Goal: Information Seeking & Learning: Find specific fact

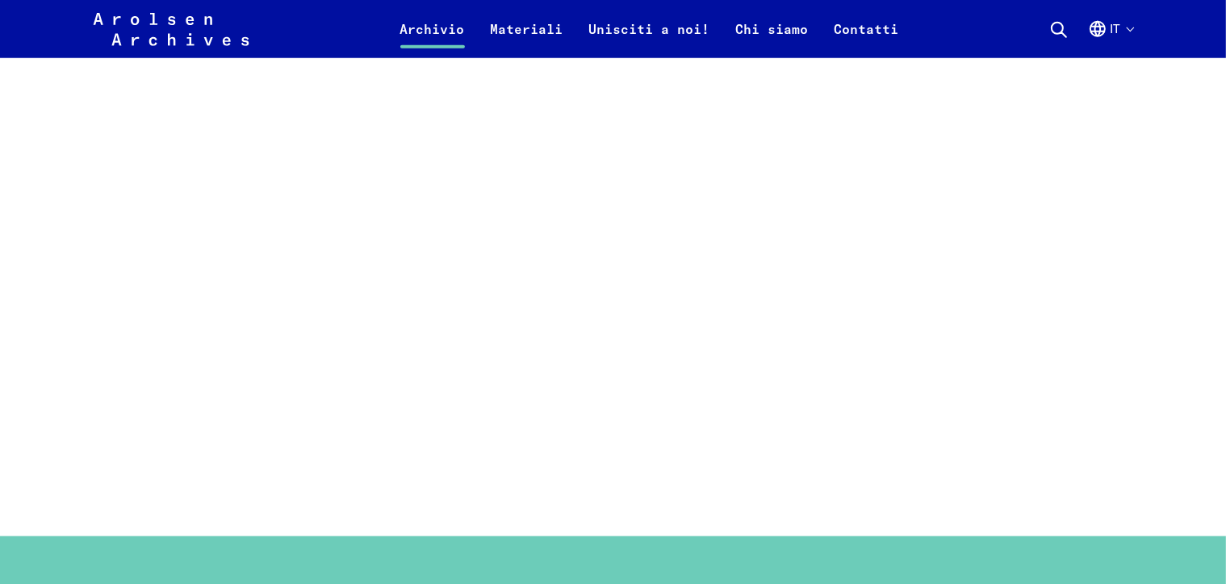
scroll to position [1372, 0]
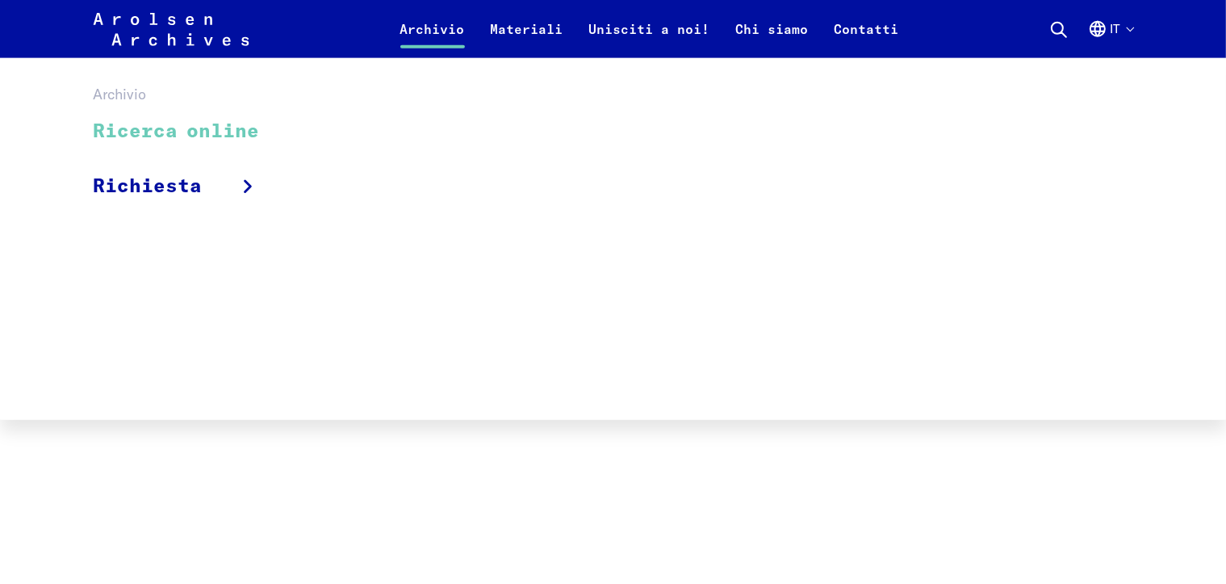
click at [438, 21] on link "Archivio" at bounding box center [433, 38] width 90 height 39
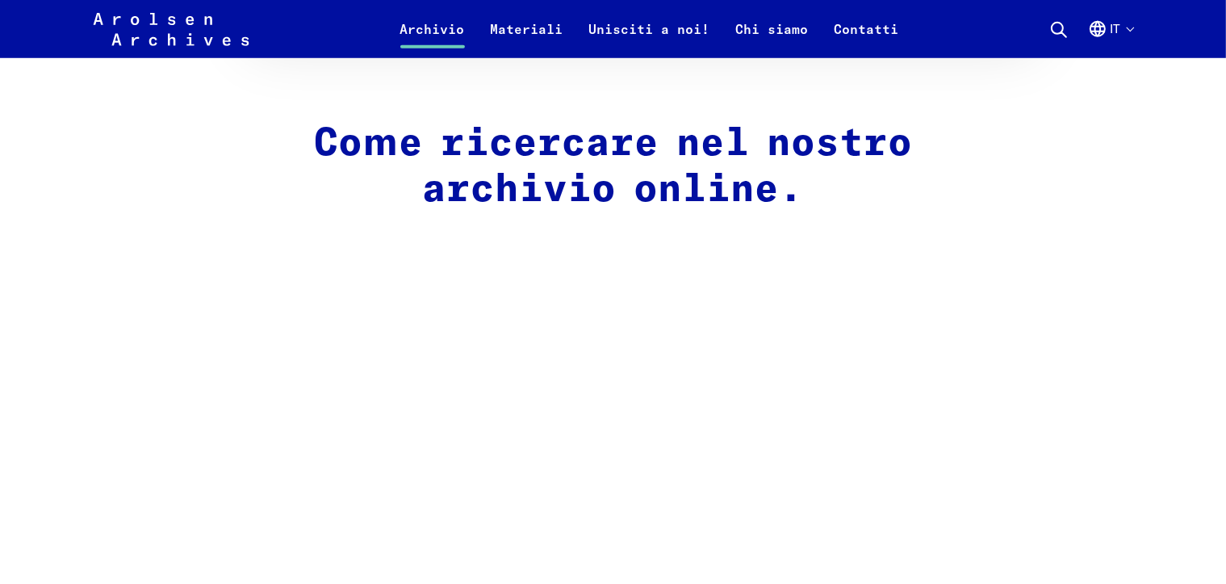
scroll to position [1050, 0]
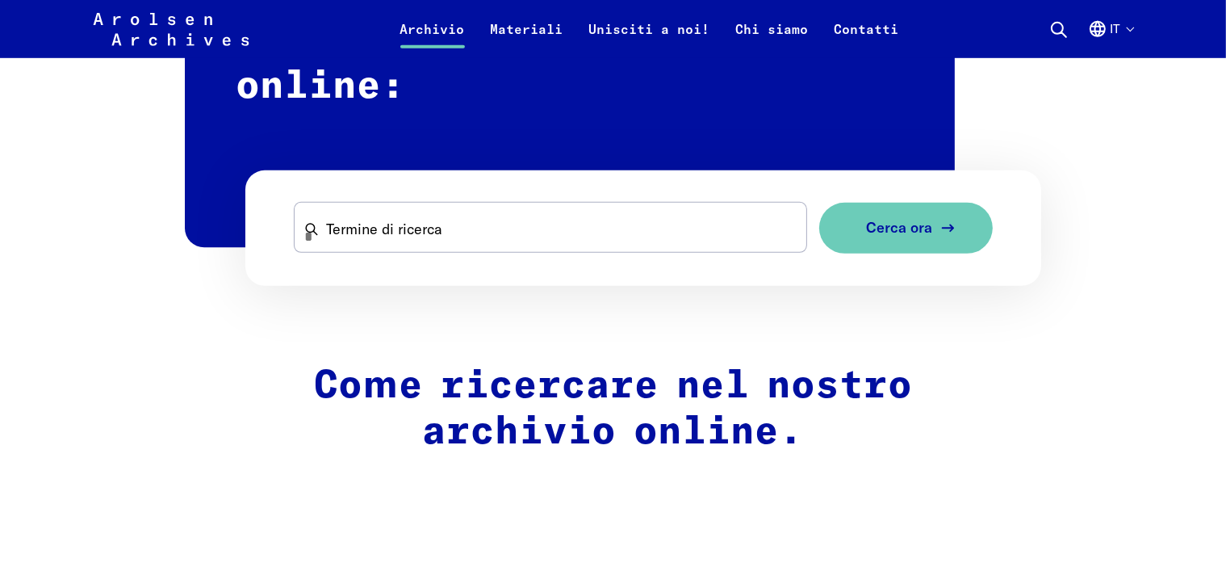
click at [878, 233] on span "Cerca ora" at bounding box center [899, 228] width 66 height 17
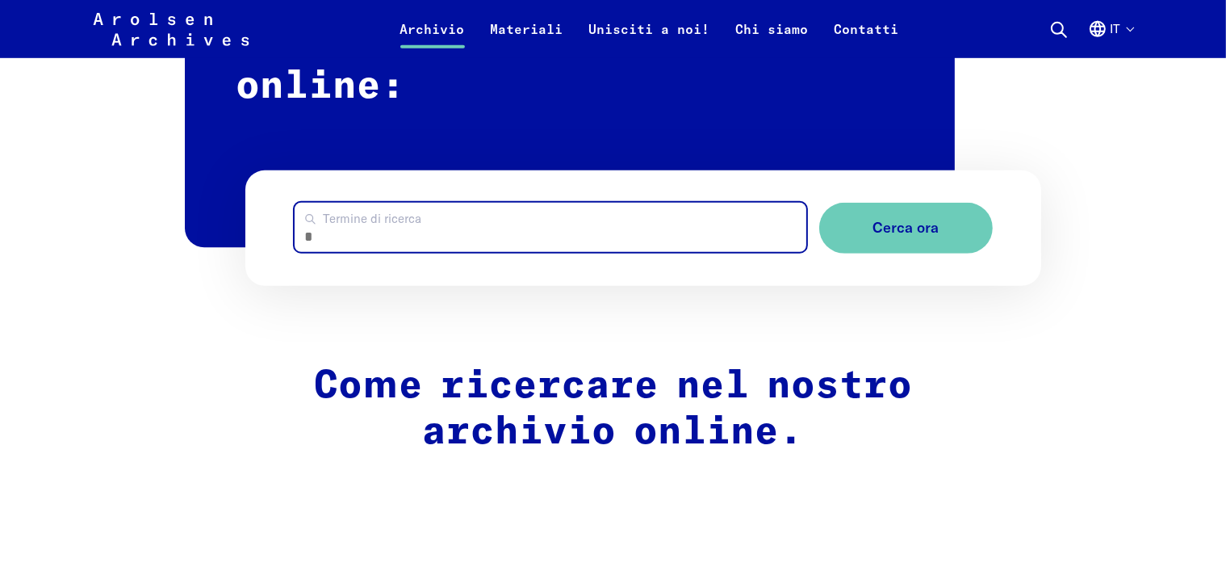
click at [471, 218] on input "Termine di ricerca" at bounding box center [551, 227] width 512 height 49
click at [546, 229] on input "Termine di ricerca" at bounding box center [551, 227] width 512 height 49
type input "**********"
click at [819, 203] on button "Cerca ora" at bounding box center [906, 228] width 174 height 51
